Goal: Communication & Community: Answer question/provide support

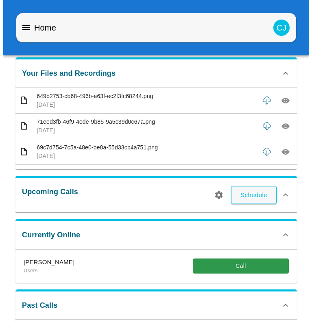
scroll to position [99, 0]
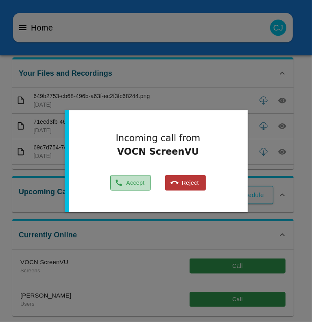
click at [125, 182] on button "Accept" at bounding box center [130, 183] width 41 height 16
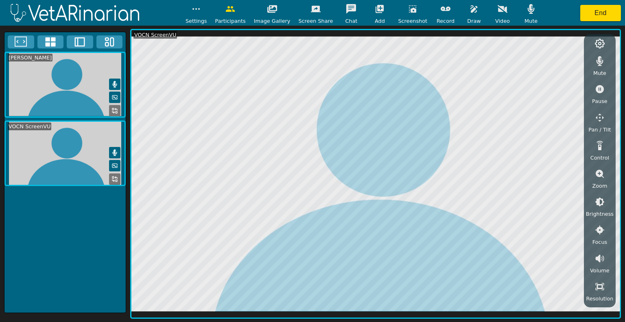
click at [312, 9] on icon "button" at bounding box center [380, 9] width 10 height 10
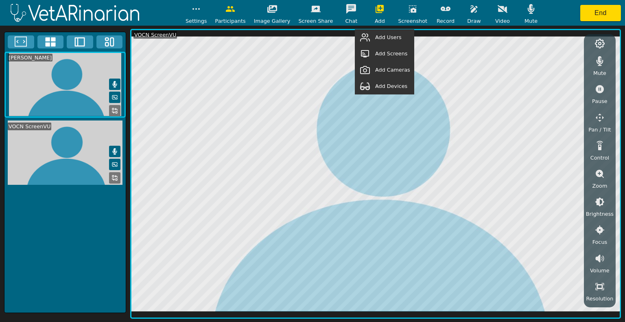
click at [312, 88] on span "Add Devices" at bounding box center [391, 86] width 32 height 8
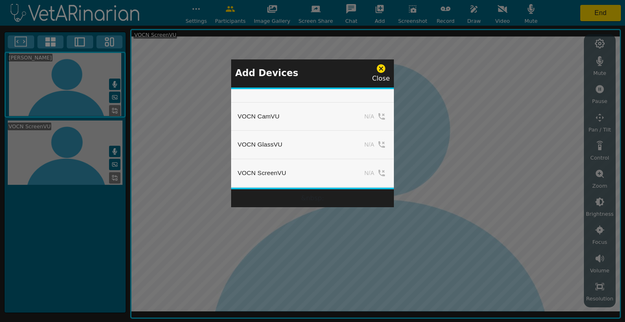
click at [312, 75] on div "Close" at bounding box center [381, 73] width 18 height 20
click at [312, 69] on icon at bounding box center [381, 68] width 9 height 9
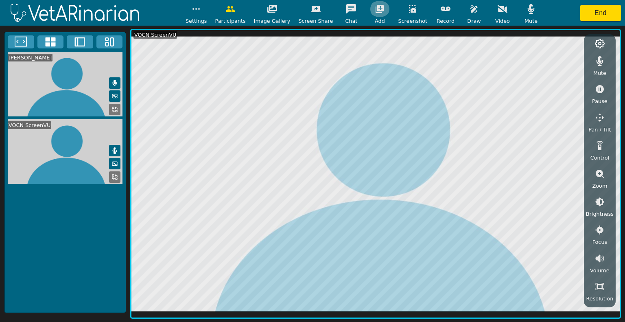
click at [312, 6] on icon "button" at bounding box center [380, 9] width 8 height 8
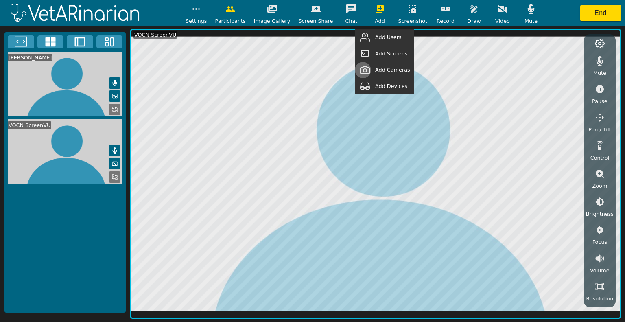
click at [312, 69] on button "button" at bounding box center [365, 70] width 20 height 16
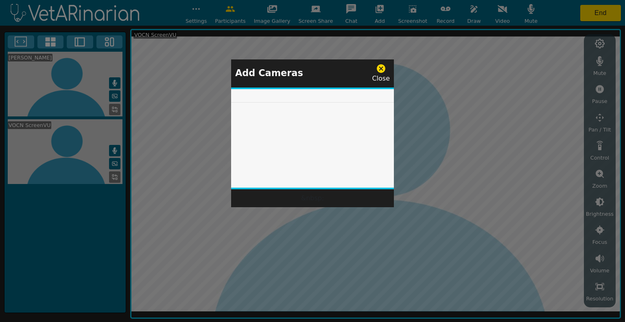
click at [312, 69] on icon at bounding box center [381, 68] width 10 height 10
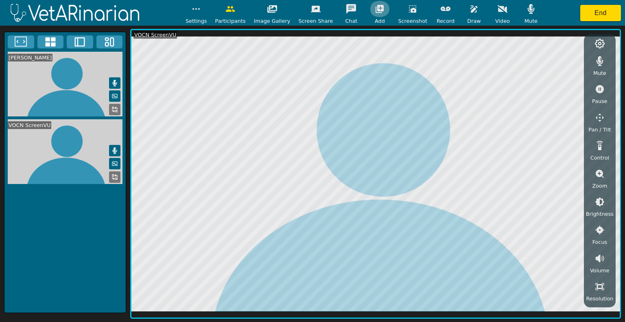
click at [312, 14] on button "button" at bounding box center [379, 9] width 20 height 16
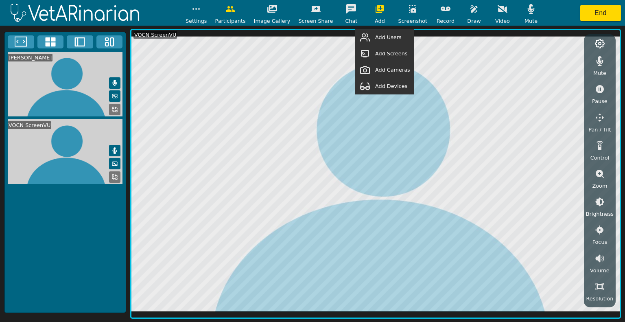
click at [312, 37] on span "Add Users" at bounding box center [388, 37] width 26 height 8
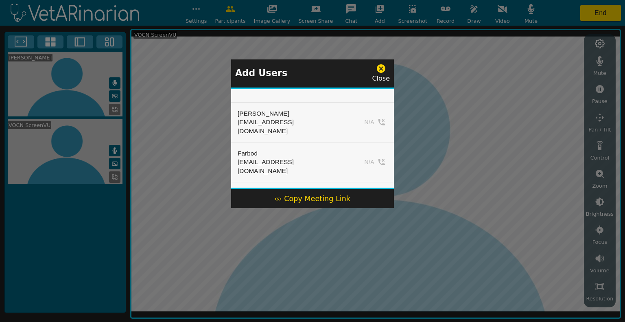
drag, startPoint x: 394, startPoint y: 98, endPoint x: 392, endPoint y: 118, distance: 20.8
click at [312, 118] on div "Add Users Close [PERSON_NAME] [EMAIL_ADDRESS][DOMAIN_NAME] N/A Farbod [EMAIL_AD…" at bounding box center [312, 161] width 625 height 322
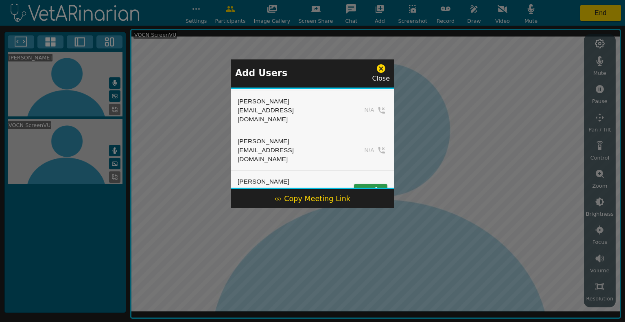
scroll to position [128, 0]
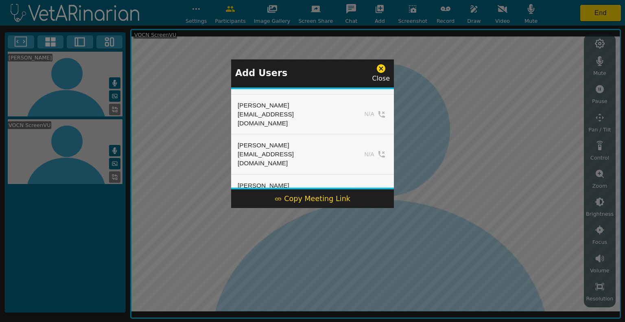
click at [312, 188] on button "Add" at bounding box center [370, 194] width 33 height 12
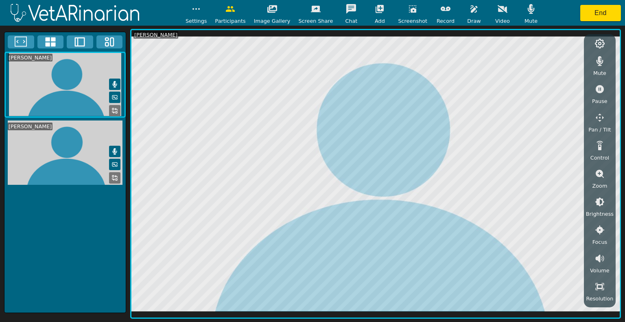
click at [72, 45] on button at bounding box center [80, 41] width 26 height 13
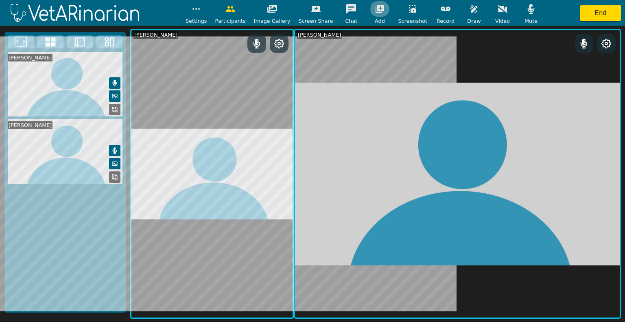
click at [312, 7] on icon "button" at bounding box center [380, 9] width 8 height 8
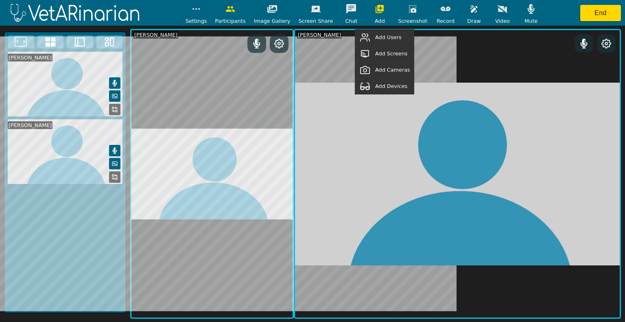
click at [312, 70] on span "Add Cameras" at bounding box center [392, 70] width 35 height 8
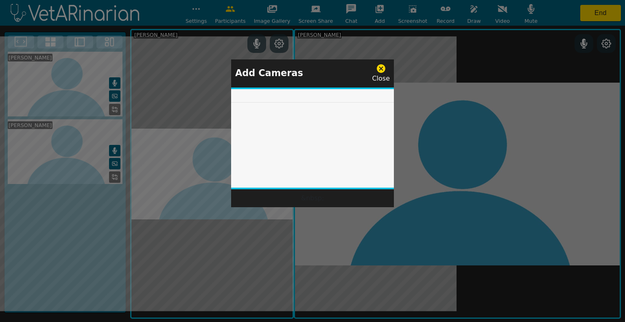
click at [312, 70] on icon at bounding box center [381, 68] width 9 height 9
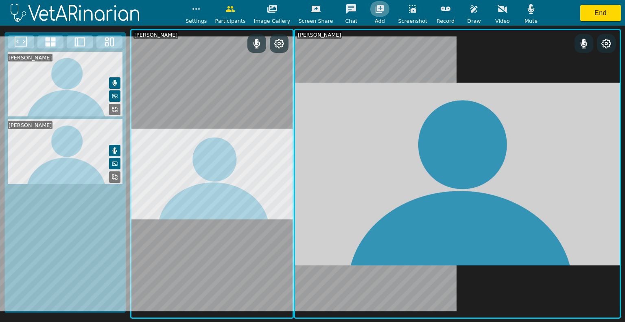
click at [312, 11] on icon "button" at bounding box center [380, 9] width 10 height 10
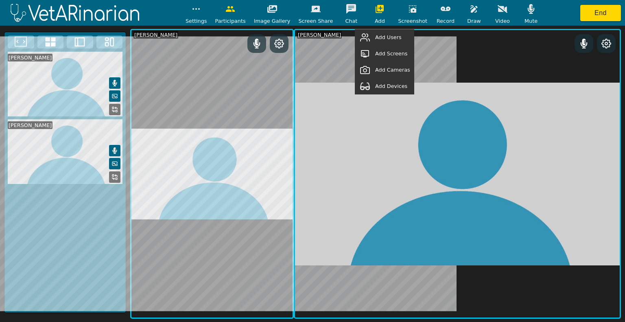
click at [312, 85] on span "Add Devices" at bounding box center [391, 86] width 32 height 8
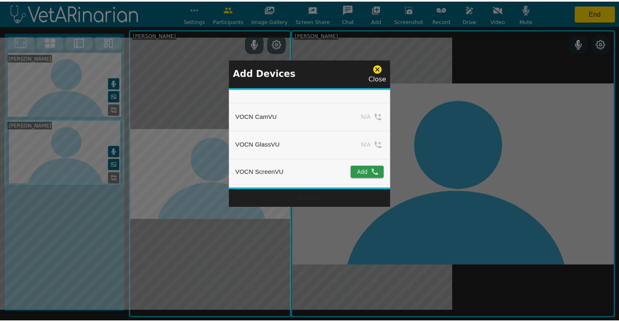
scroll to position [3, 0]
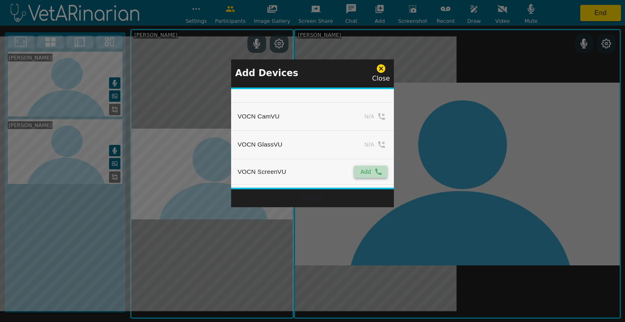
click at [312, 167] on button "Add" at bounding box center [370, 172] width 33 height 12
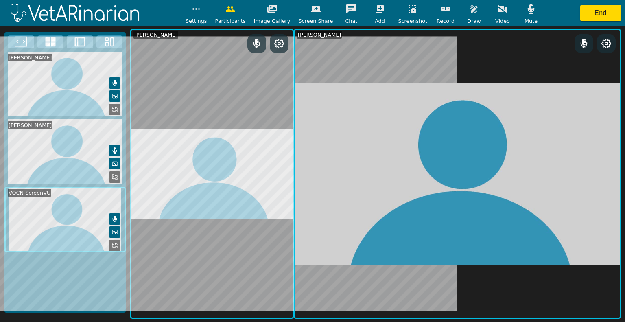
click at [114, 243] on icon at bounding box center [114, 245] width 7 height 7
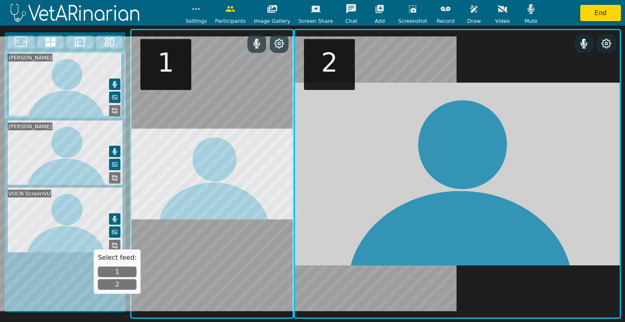
click at [114, 243] on icon at bounding box center [114, 245] width 7 height 7
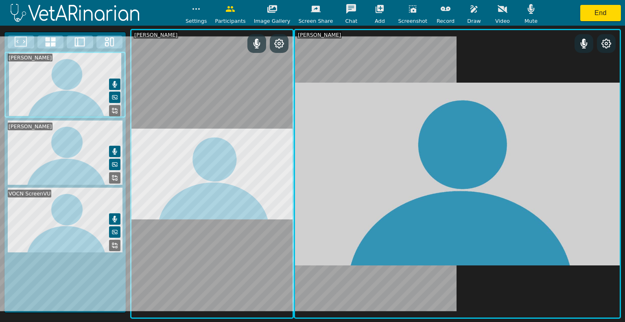
click at [114, 243] on icon at bounding box center [114, 245] width 7 height 7
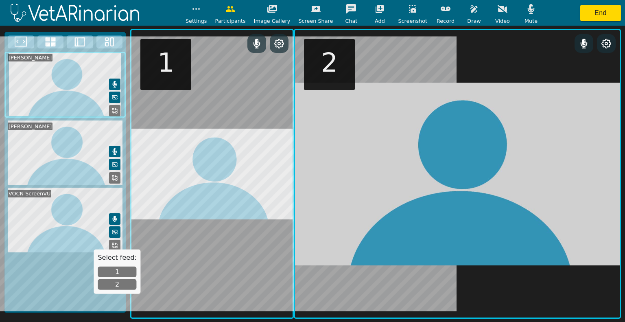
click at [111, 287] on button "2" at bounding box center [117, 284] width 39 height 11
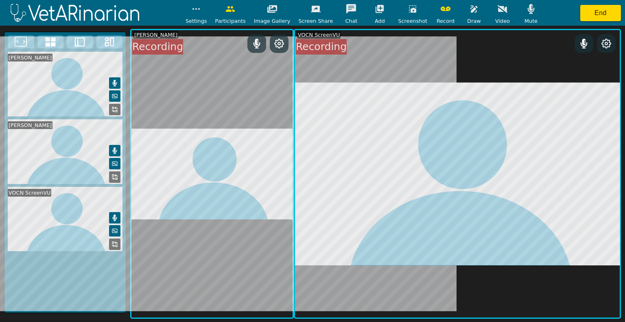
click at [312, 8] on icon "button" at bounding box center [473, 8] width 7 height 7
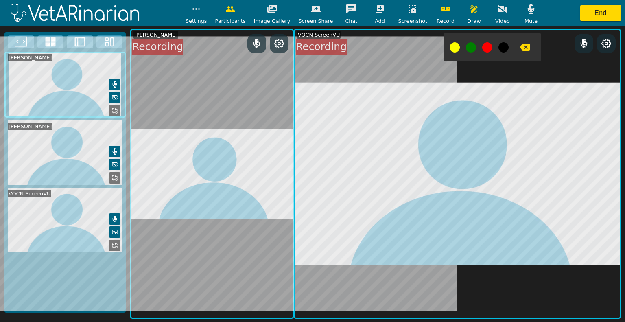
click at [312, 48] on button at bounding box center [455, 47] width 10 height 10
click at [312, 8] on icon "button" at bounding box center [413, 9] width 10 height 10
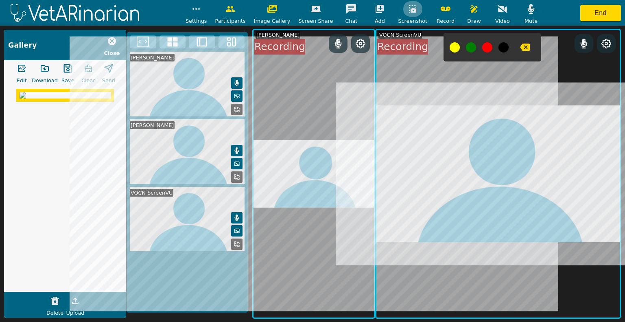
click at [312, 8] on icon "button" at bounding box center [413, 9] width 10 height 10
click at [312, 14] on button "button" at bounding box center [412, 9] width 20 height 16
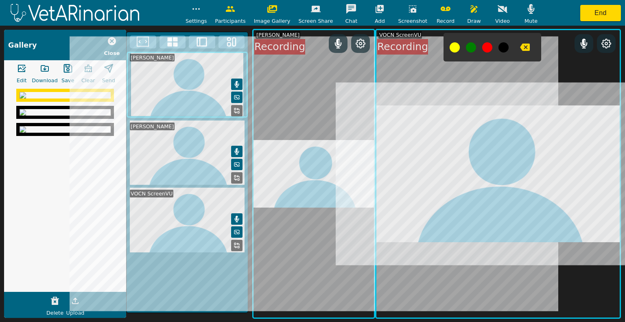
click at [312, 47] on icon "button" at bounding box center [525, 47] width 10 height 7
click at [44, 66] on icon "button" at bounding box center [44, 69] width 7 height 6
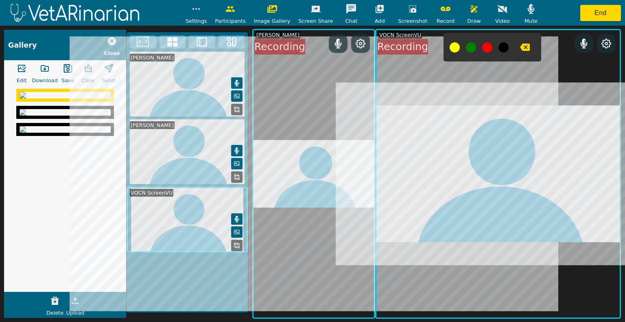
click at [65, 116] on img at bounding box center [65, 112] width 91 height 7
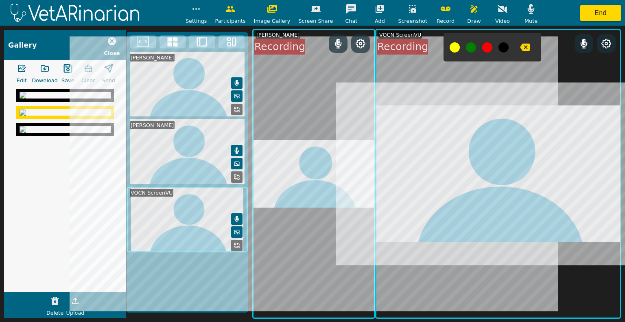
click at [65, 116] on img at bounding box center [65, 112] width 91 height 7
click at [48, 69] on icon "button" at bounding box center [45, 68] width 10 height 10
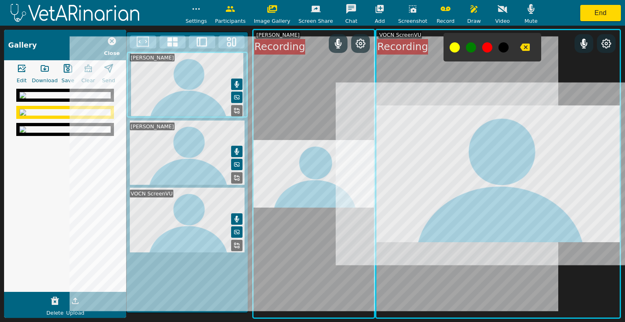
click at [52, 133] on img at bounding box center [65, 129] width 91 height 7
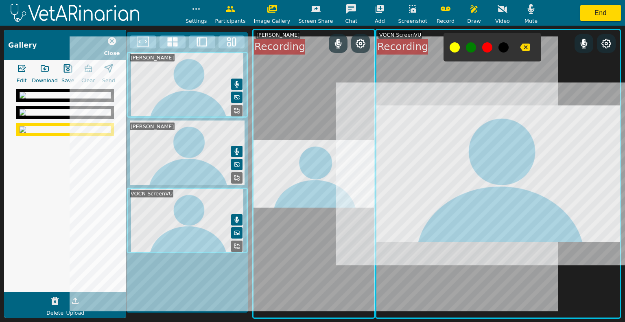
click at [48, 68] on icon "button" at bounding box center [44, 69] width 7 height 6
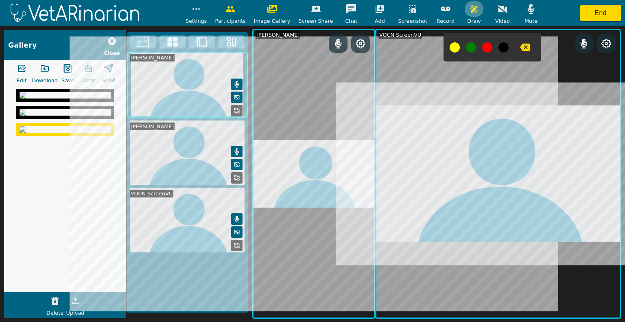
click at [312, 9] on icon "button" at bounding box center [474, 9] width 10 height 10
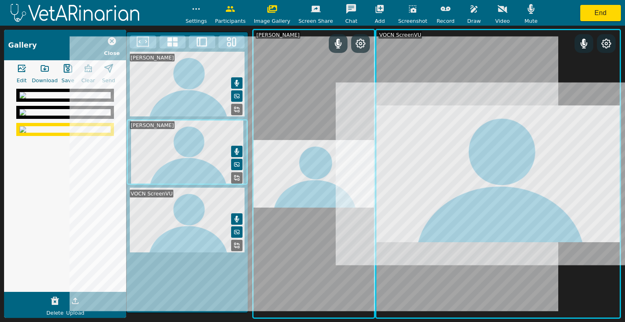
click at [55, 304] on icon "button" at bounding box center [55, 301] width 8 height 8
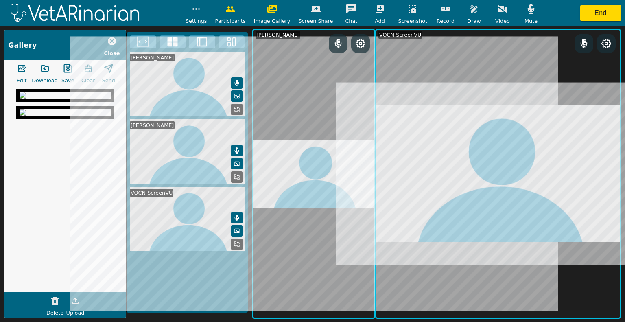
click at [66, 116] on img at bounding box center [65, 112] width 91 height 7
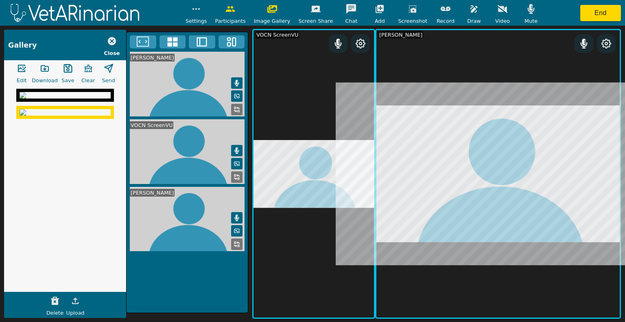
click at [175, 212] on video at bounding box center [187, 219] width 121 height 65
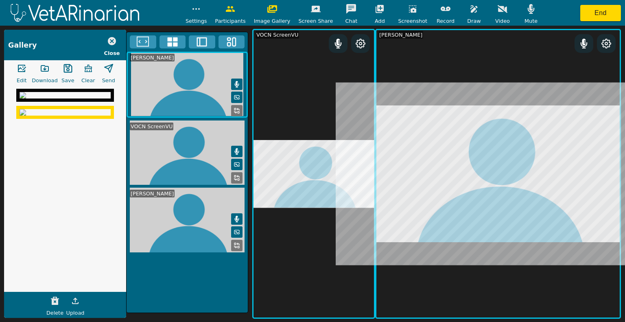
click at [203, 43] on icon at bounding box center [202, 42] width 12 height 12
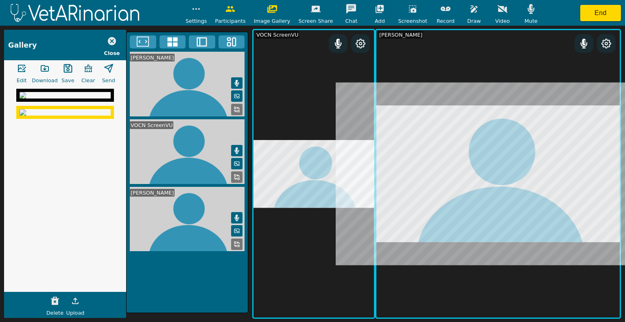
click at [202, 42] on icon at bounding box center [202, 42] width 12 height 12
click at [235, 245] on icon at bounding box center [237, 244] width 7 height 7
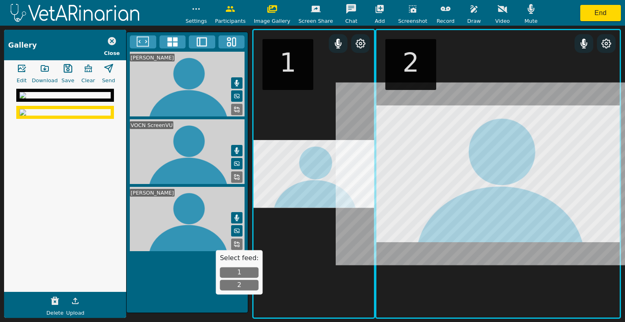
drag, startPoint x: 234, startPoint y: 291, endPoint x: 234, endPoint y: 286, distance: 5.4
click at [234, 286] on div "Select feed: 1 2" at bounding box center [239, 272] width 47 height 44
click at [234, 286] on button "2" at bounding box center [239, 285] width 39 height 11
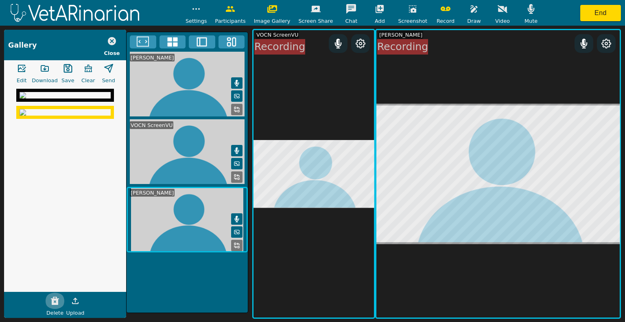
click at [55, 301] on icon "button" at bounding box center [55, 301] width 10 height 10
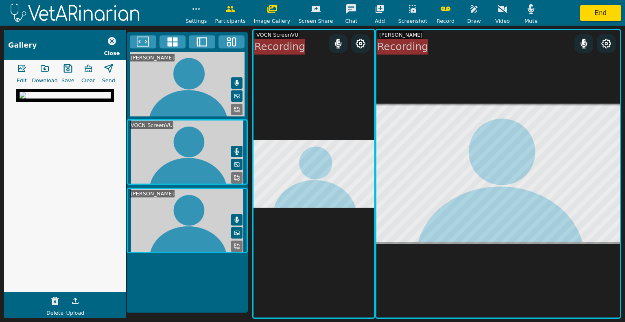
click at [47, 98] on img at bounding box center [65, 95] width 91 height 7
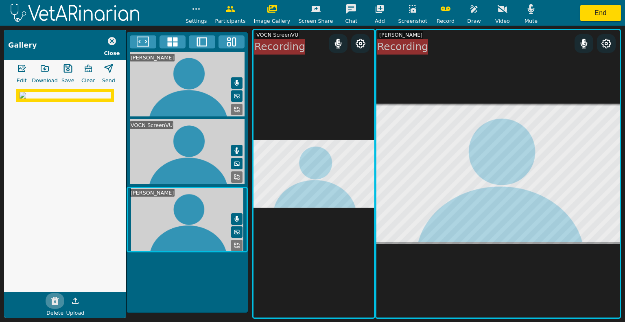
click at [55, 305] on icon "button" at bounding box center [55, 301] width 8 height 8
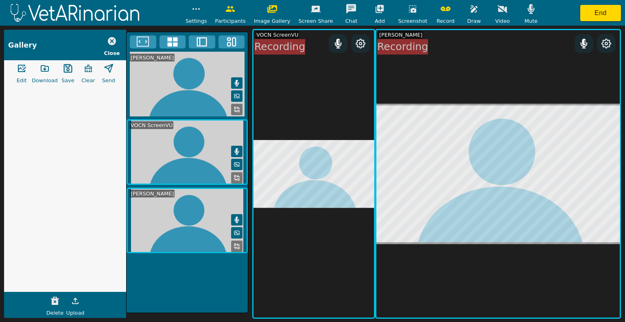
click at [113, 40] on icon "button" at bounding box center [112, 41] width 10 height 10
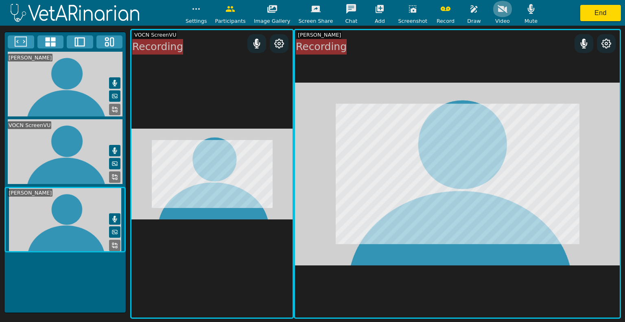
click at [312, 13] on icon "button" at bounding box center [503, 9] width 10 height 10
click at [312, 10] on icon "button" at bounding box center [503, 9] width 10 height 8
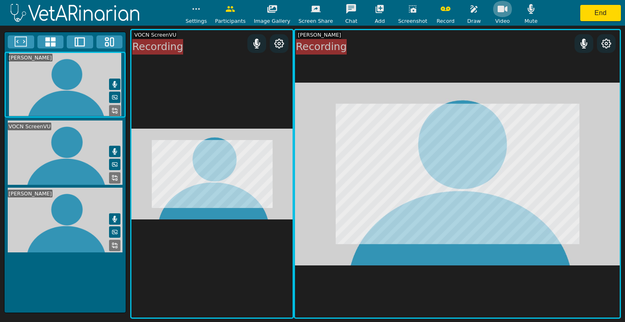
click at [312, 10] on icon "button" at bounding box center [503, 9] width 10 height 7
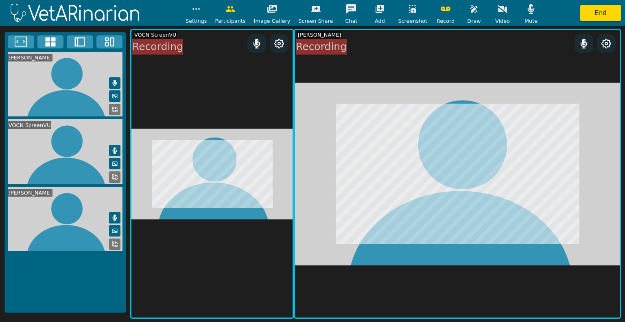
click at [115, 175] on icon at bounding box center [114, 177] width 7 height 7
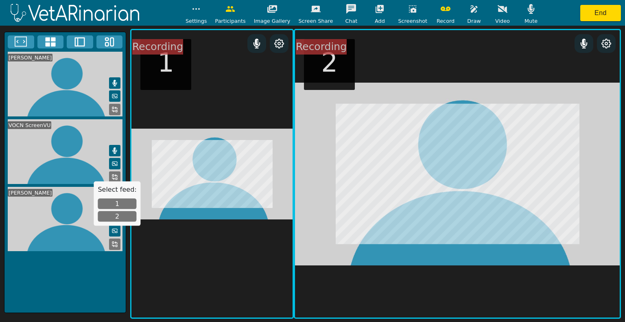
click at [114, 214] on button "2" at bounding box center [117, 216] width 39 height 11
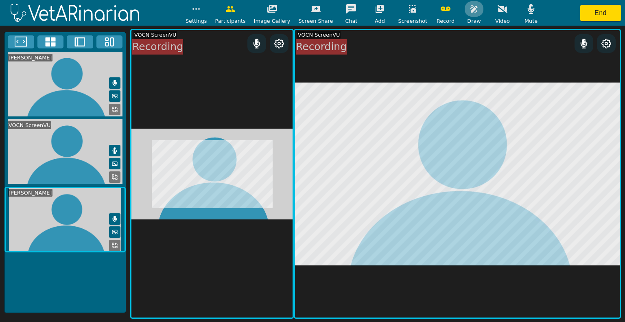
click at [312, 9] on icon "button" at bounding box center [473, 8] width 7 height 7
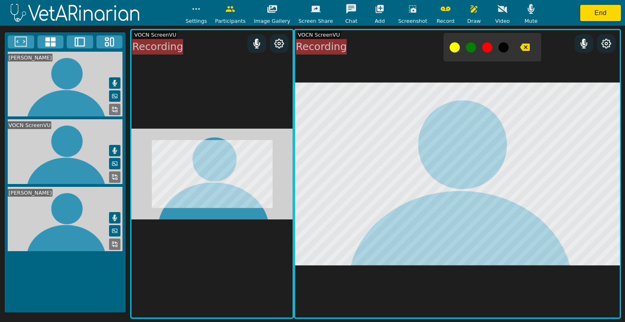
click at [312, 50] on button at bounding box center [455, 47] width 10 height 10
click at [312, 47] on icon "button" at bounding box center [525, 47] width 10 height 7
click at [312, 7] on icon "button" at bounding box center [413, 9] width 10 height 10
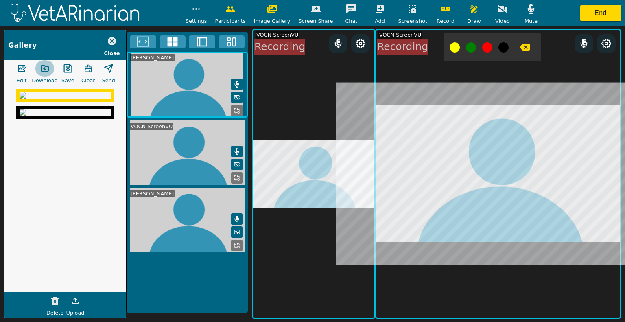
click at [44, 67] on icon "button" at bounding box center [45, 68] width 10 height 10
click at [116, 37] on icon "button" at bounding box center [112, 41] width 10 height 10
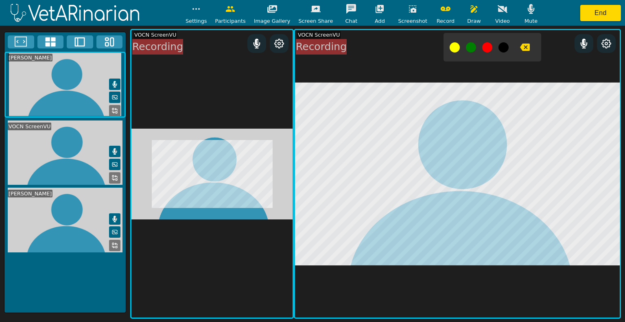
click at [312, 45] on icon "button" at bounding box center [525, 47] width 10 height 7
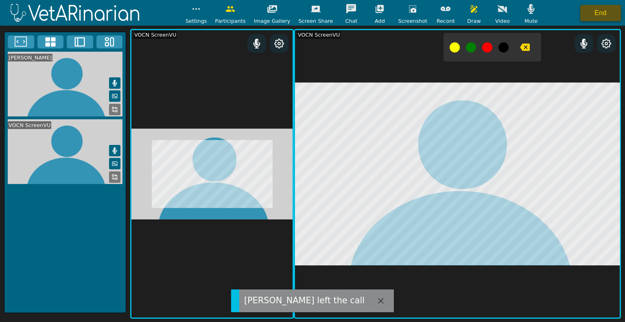
click at [312, 15] on button "End" at bounding box center [600, 13] width 41 height 16
